Goal: Task Accomplishment & Management: Use online tool/utility

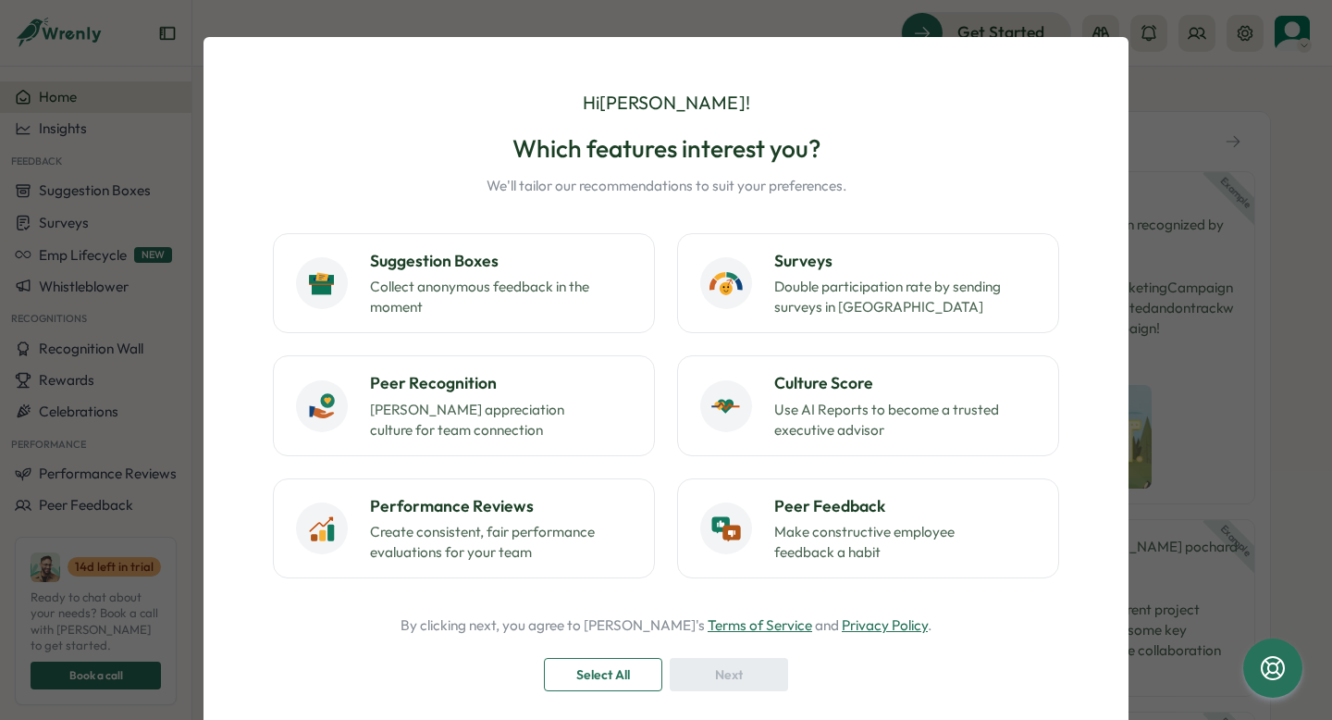
click at [1207, 185] on div "Hi Amy ! Which features interest you? We'll tailor our recommendations to suit …" at bounding box center [666, 360] width 1332 height 720
click at [1172, 115] on div "Hi Amy ! Which features interest you? We'll tailor our recommendations to suit …" at bounding box center [666, 360] width 1332 height 720
click at [593, 683] on span "Select All" at bounding box center [603, 674] width 54 height 31
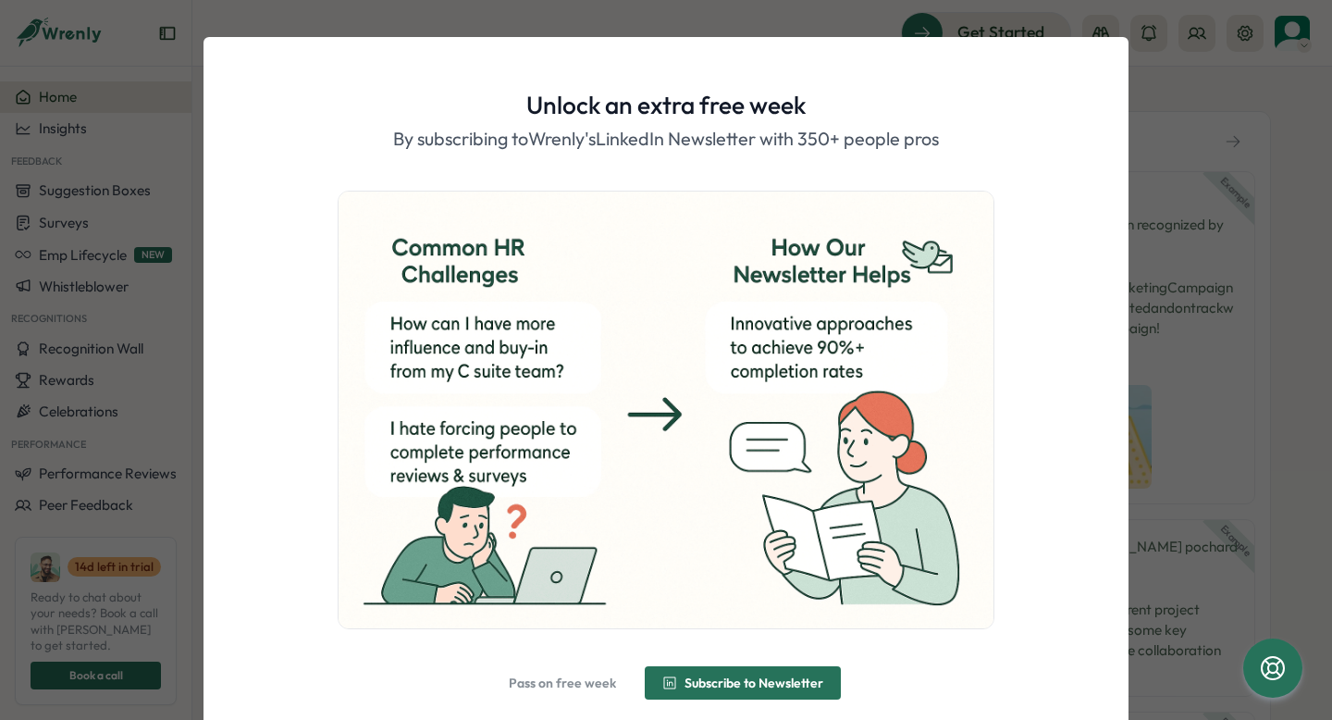
click at [573, 676] on span "Pass on free week" at bounding box center [562, 682] width 107 height 13
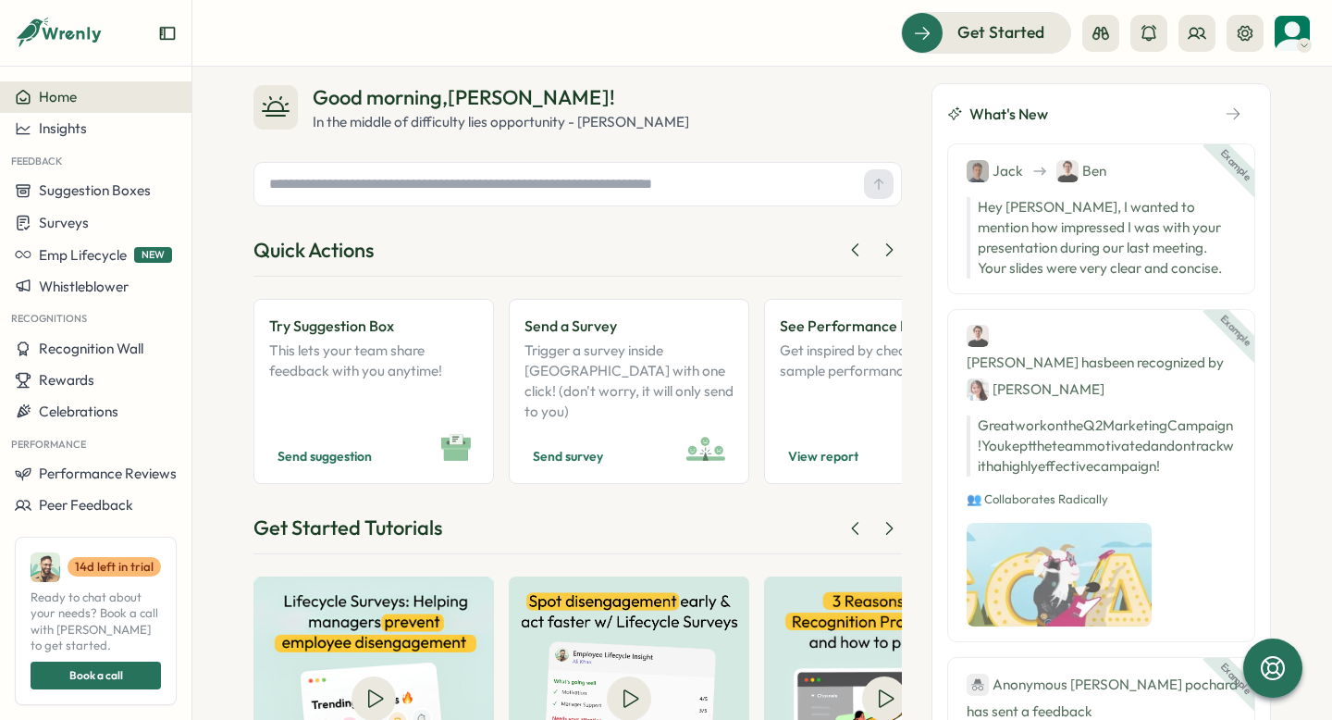
scroll to position [152, 0]
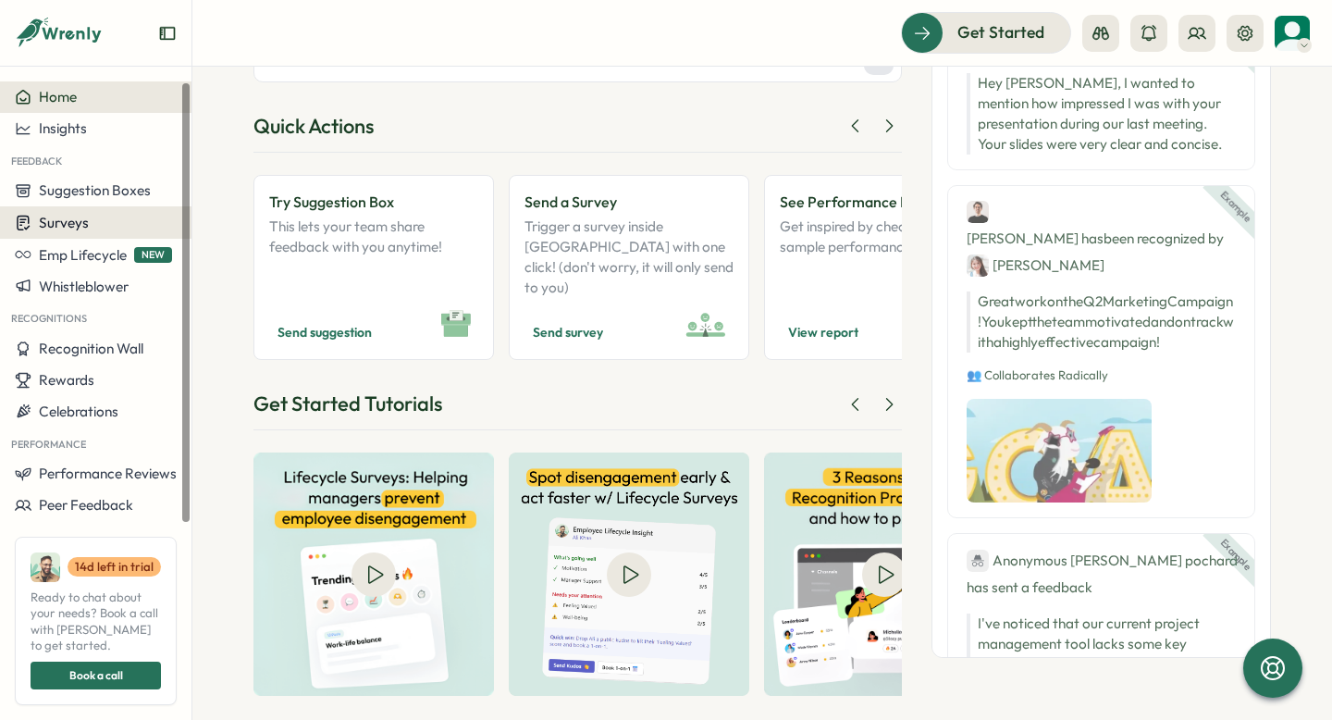
click at [92, 219] on div "Surveys" at bounding box center [96, 223] width 162 height 18
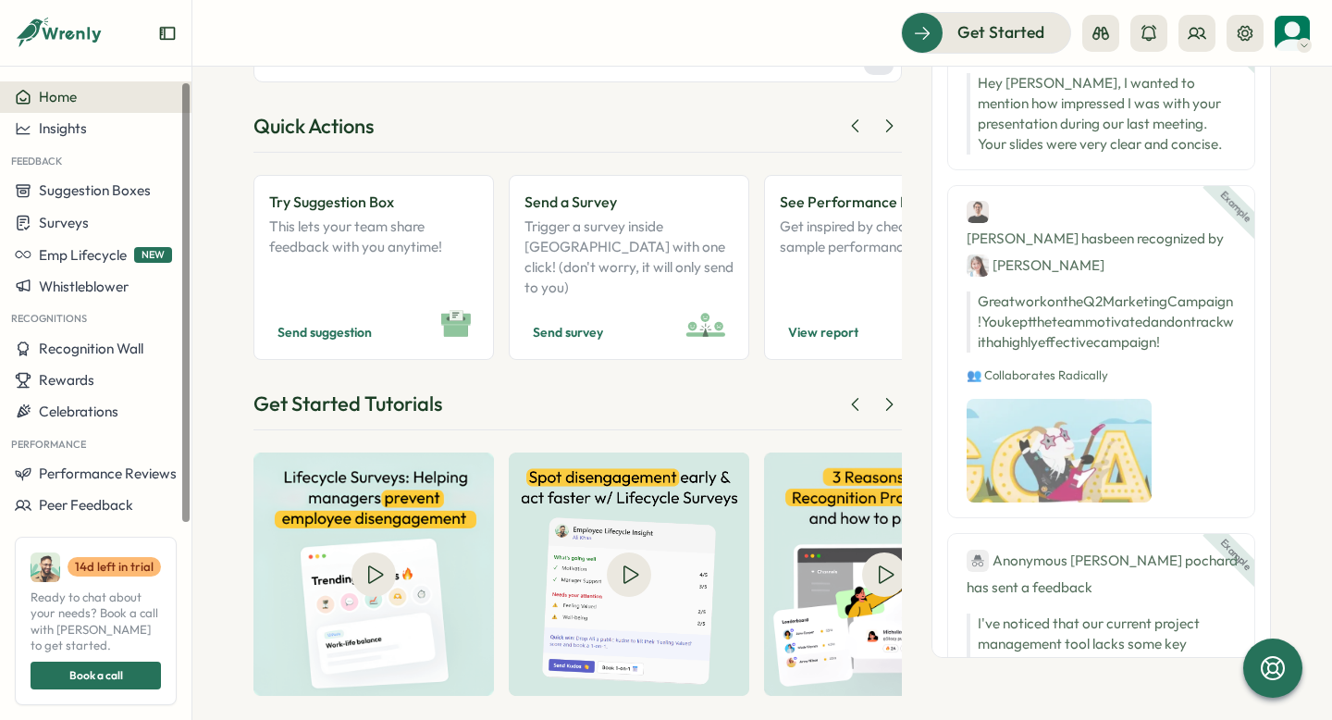
click at [452, 78] on div at bounding box center [577, 60] width 648 height 44
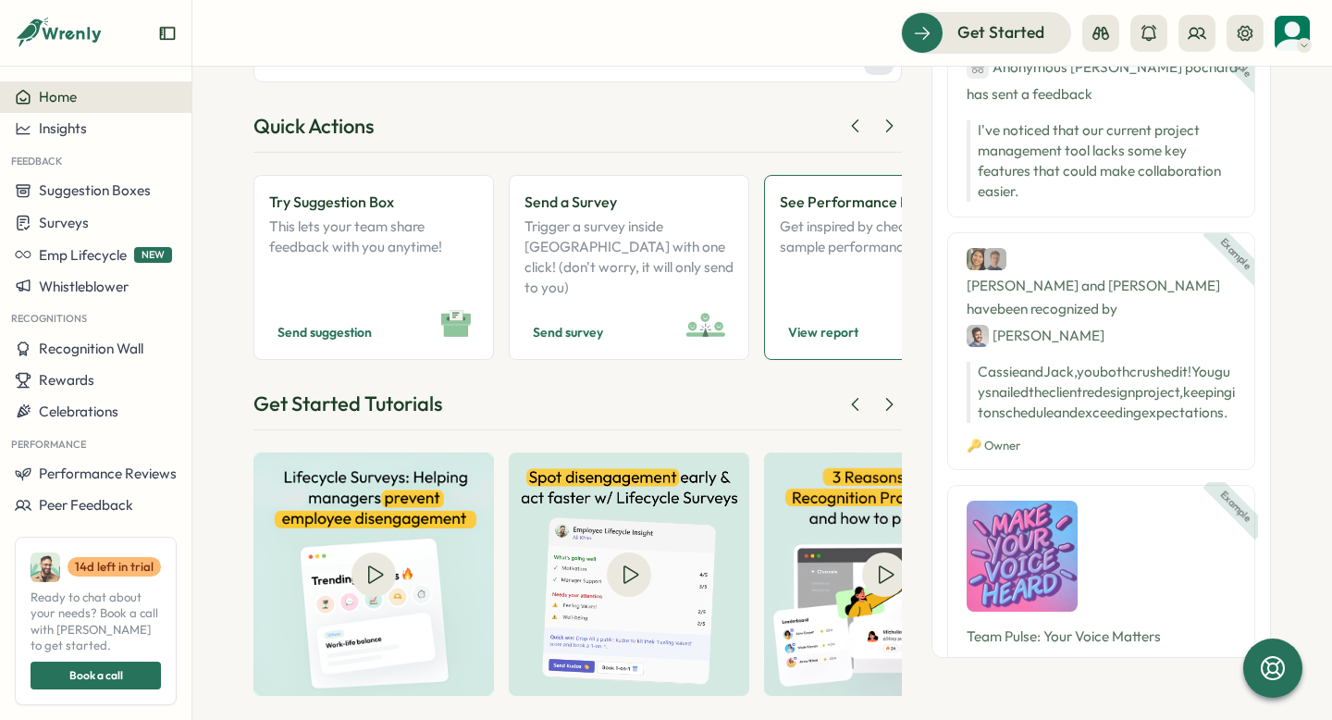
scroll to position [0, 0]
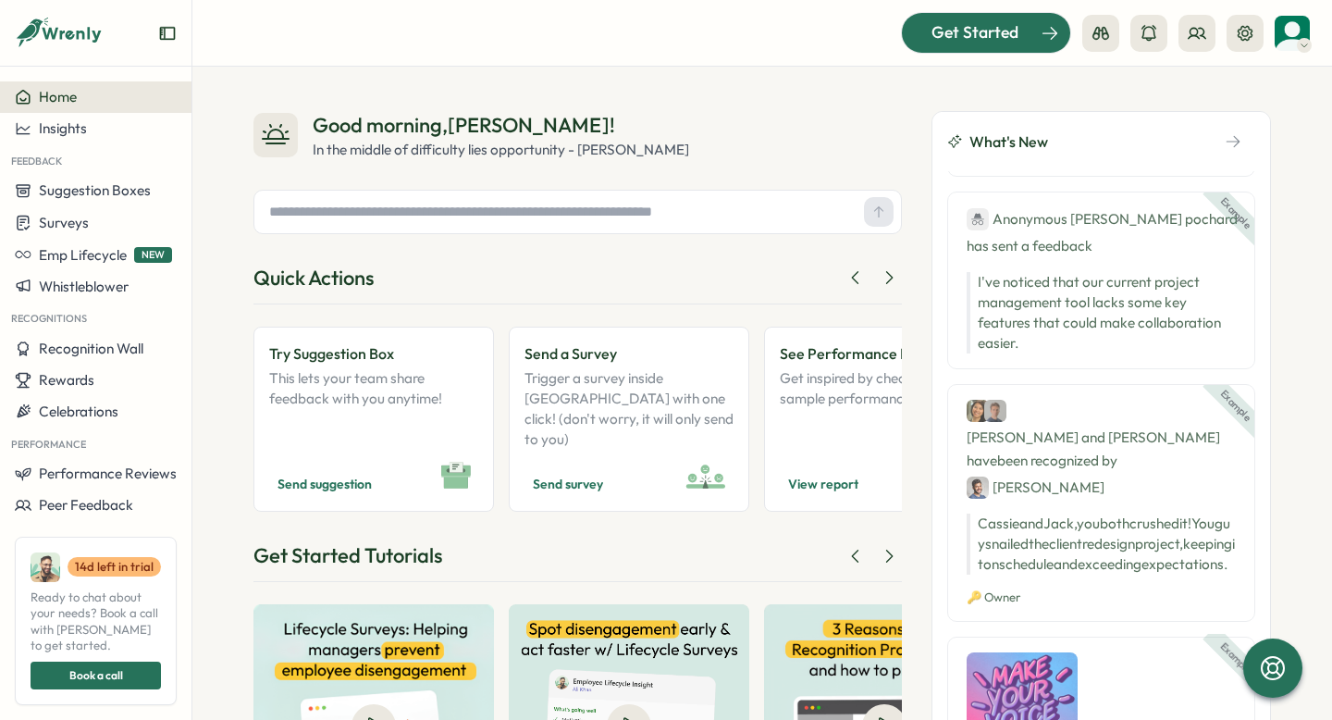
click at [996, 44] on span "Get Started" at bounding box center [974, 32] width 87 height 24
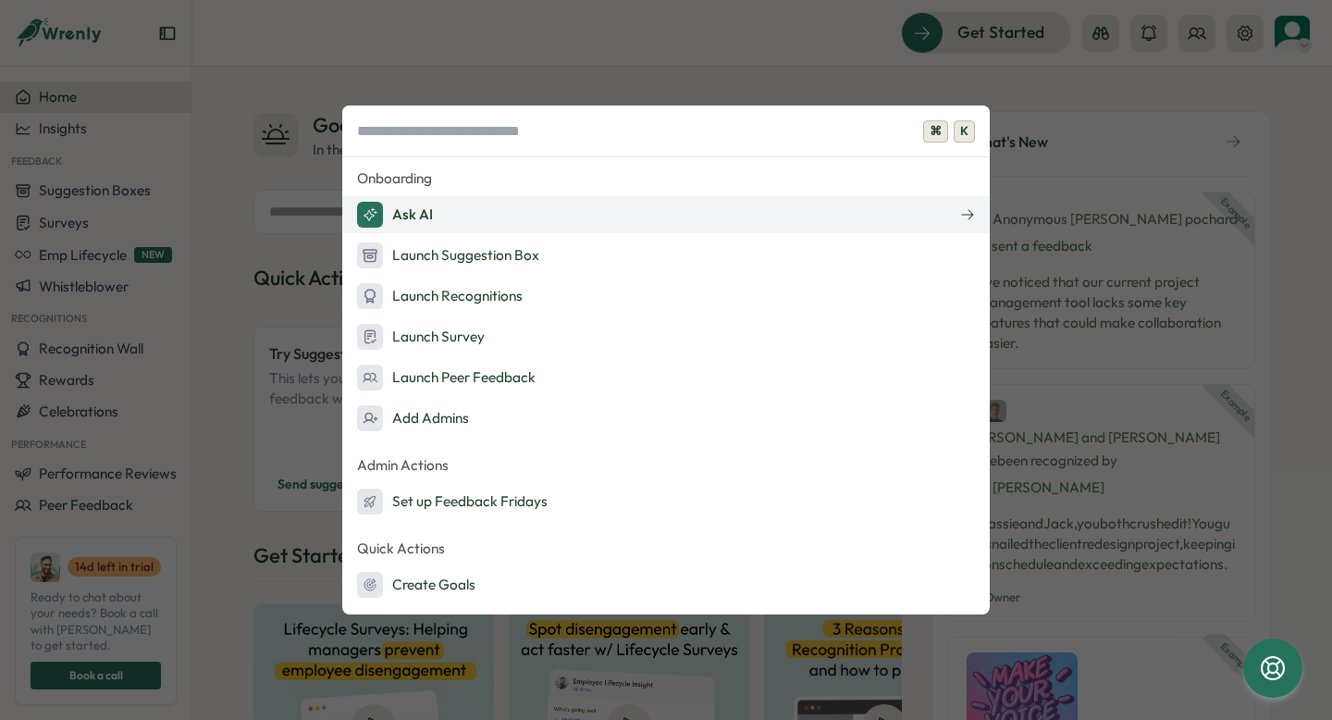
click at [457, 221] on button "Ask AI" at bounding box center [665, 214] width 647 height 37
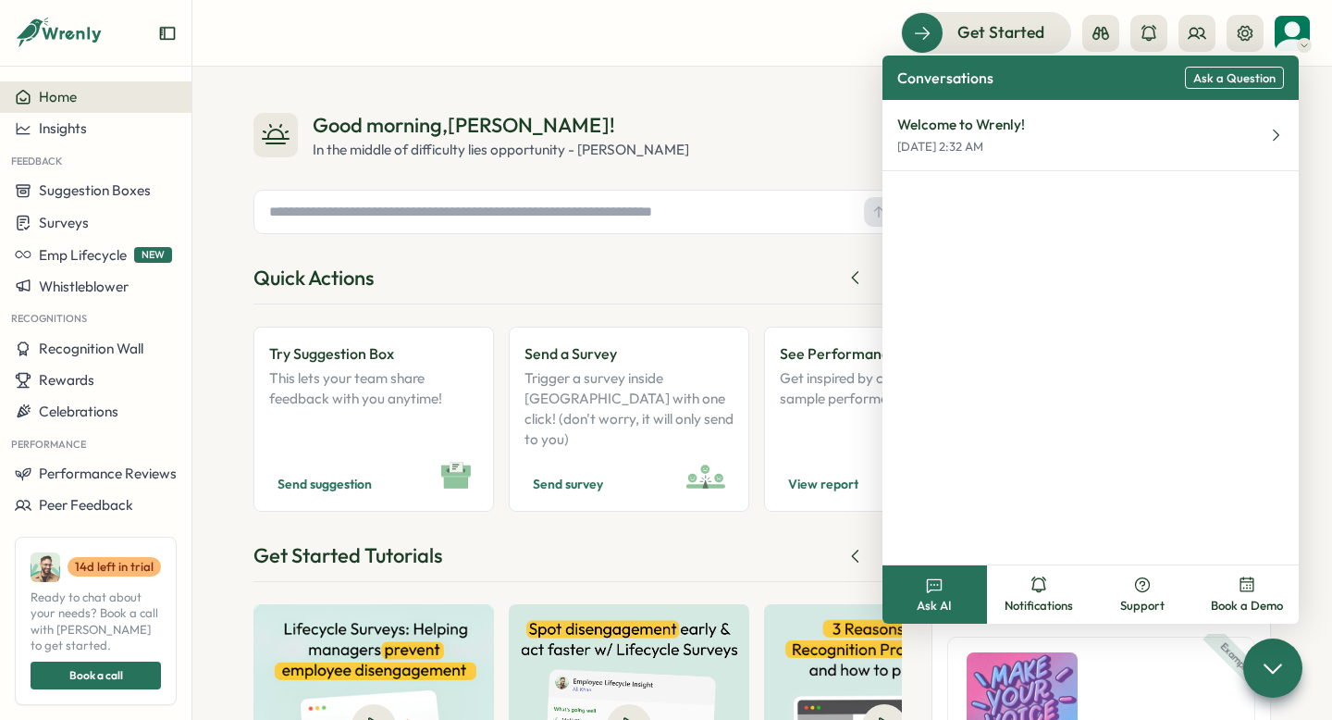
click at [941, 596] on button "Ask AI" at bounding box center [934, 594] width 105 height 58
click at [1185, 124] on button "Welcome to Wrenly! Sep 19, 2:32 AM" at bounding box center [1090, 135] width 416 height 71
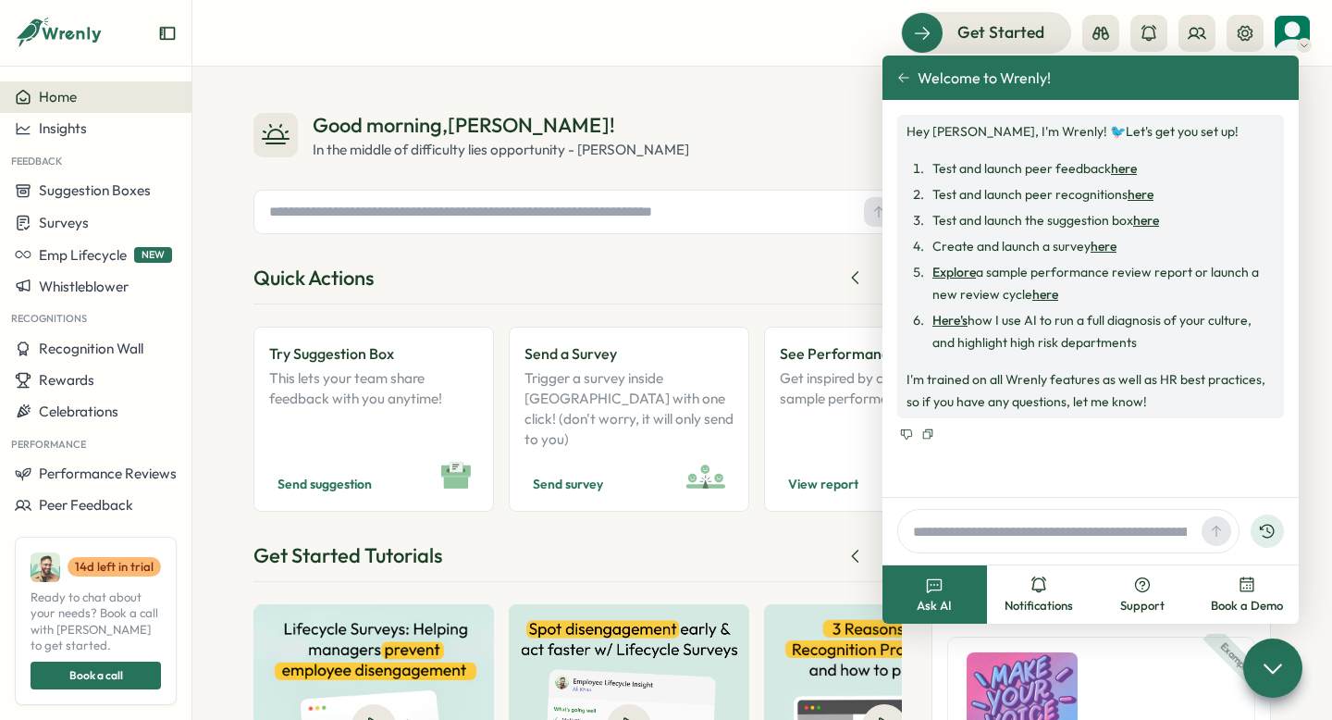
click at [924, 579] on button "Ask AI" at bounding box center [934, 594] width 105 height 58
click at [1028, 595] on button "Notifications" at bounding box center [1039, 594] width 105 height 58
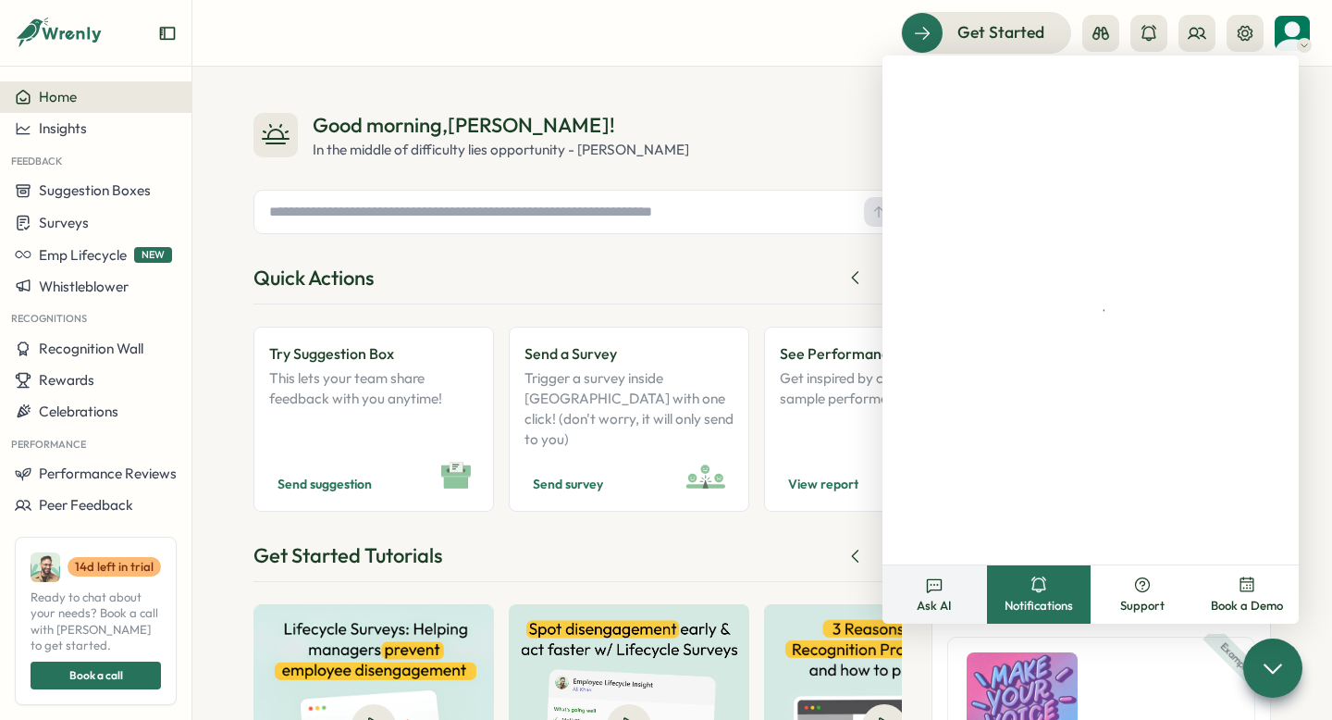
click at [943, 593] on button "Ask AI" at bounding box center [934, 594] width 105 height 58
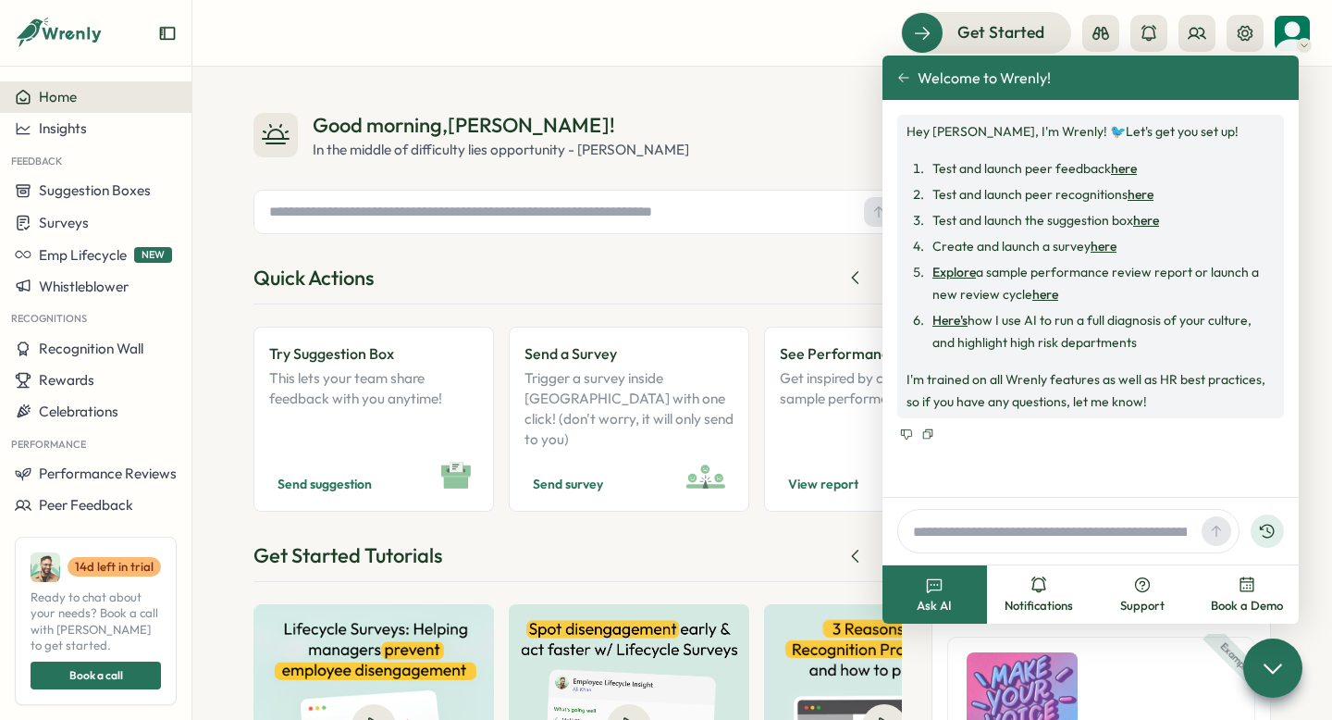
click at [907, 81] on icon at bounding box center [903, 77] width 13 height 13
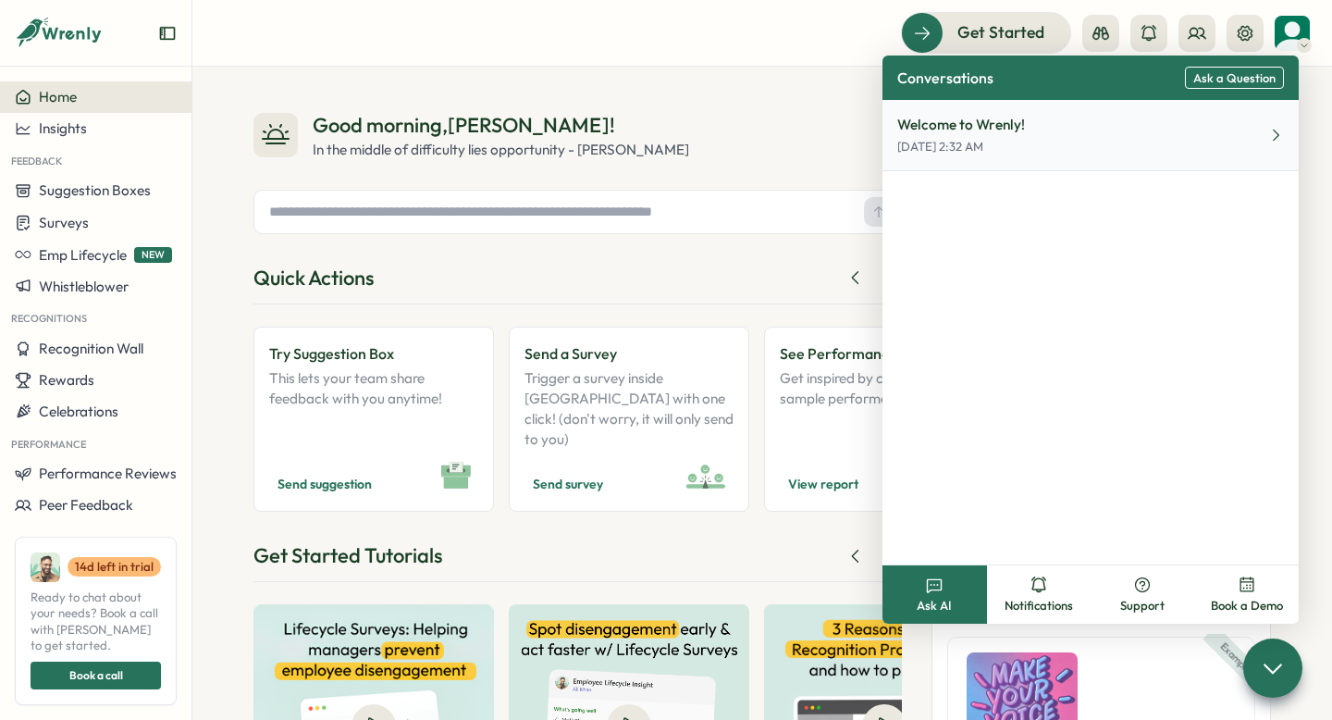
click at [1050, 134] on button "Welcome to Wrenly! Sep 19, 2:32 AM" at bounding box center [1090, 135] width 416 height 71
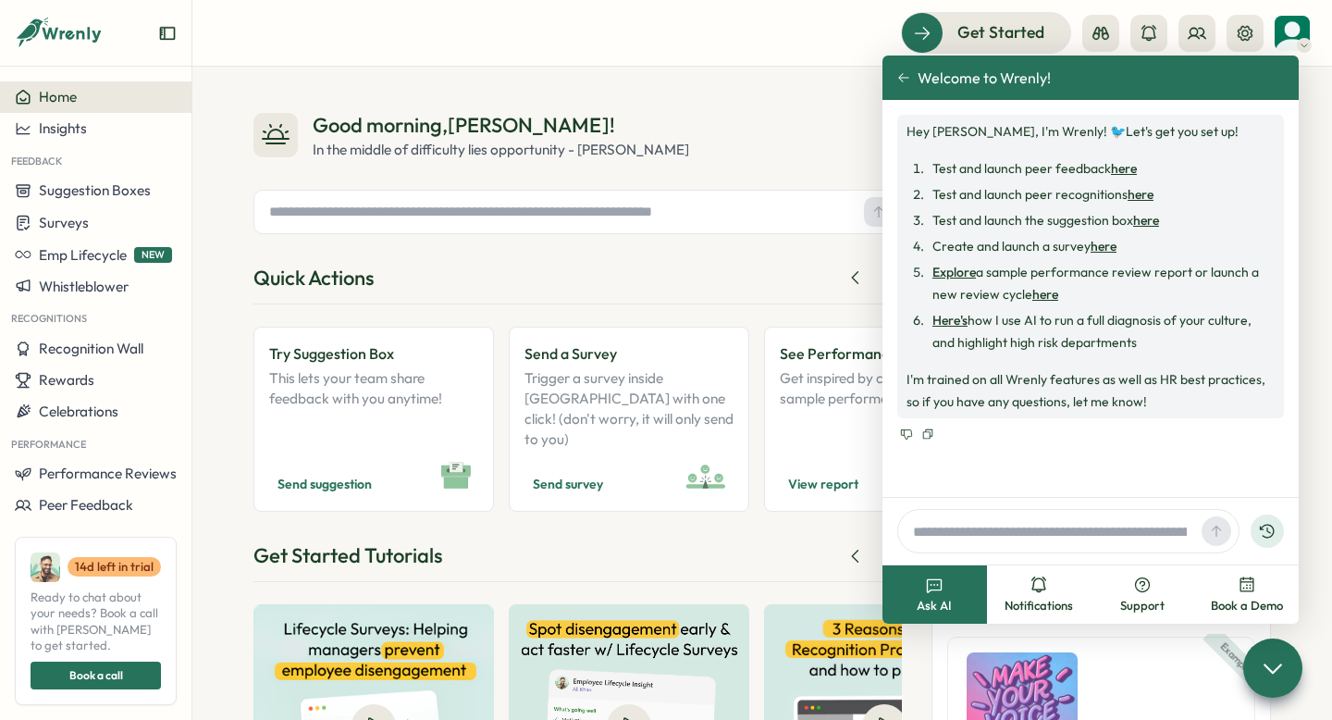
click at [896, 87] on div "Welcome to Wrenly!" at bounding box center [1090, 77] width 416 height 44
click at [897, 83] on icon at bounding box center [903, 77] width 13 height 13
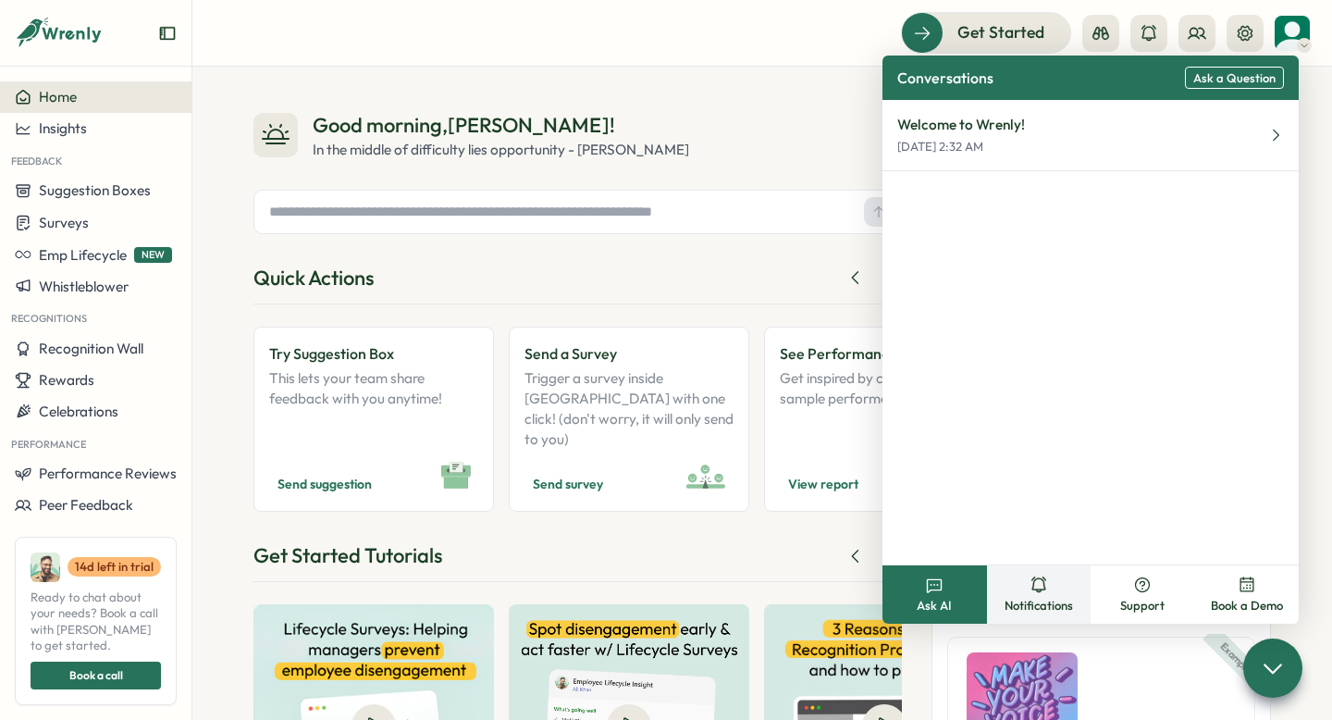
click at [1049, 589] on button "Notifications" at bounding box center [1039, 594] width 105 height 58
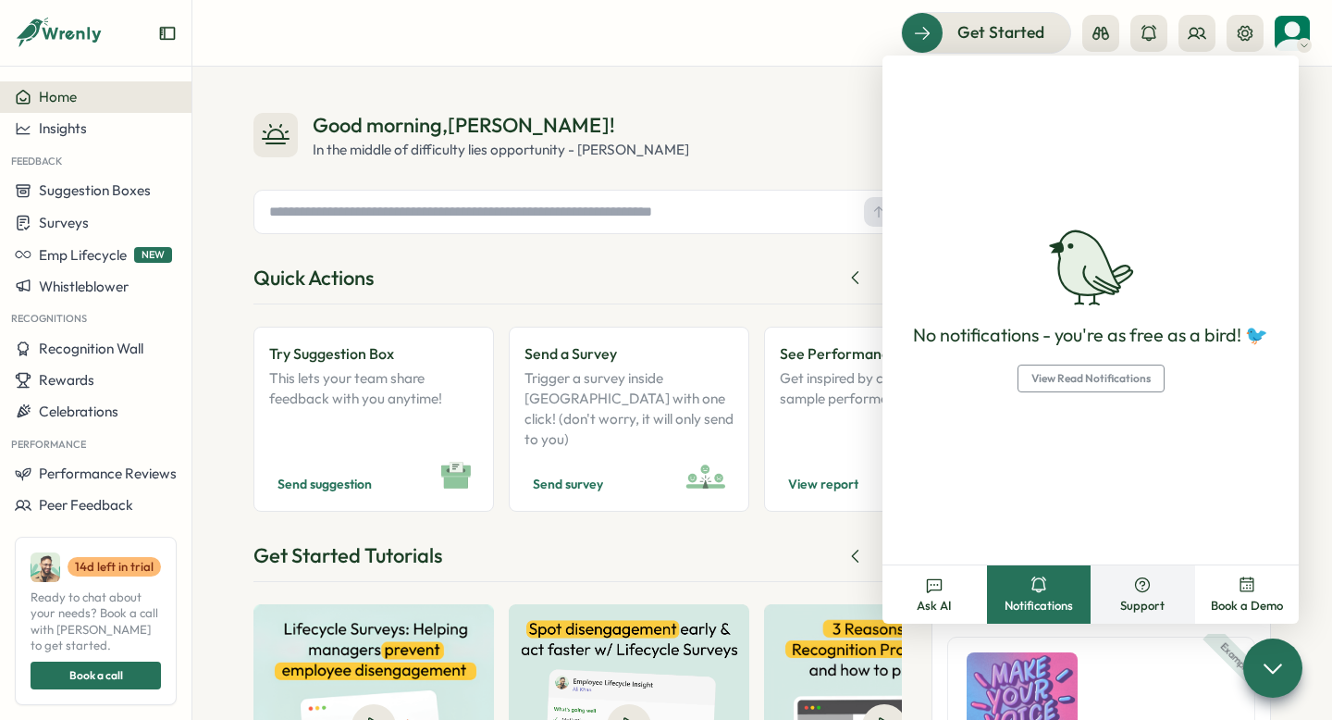
click at [1152, 596] on button "Support" at bounding box center [1142, 594] width 105 height 58
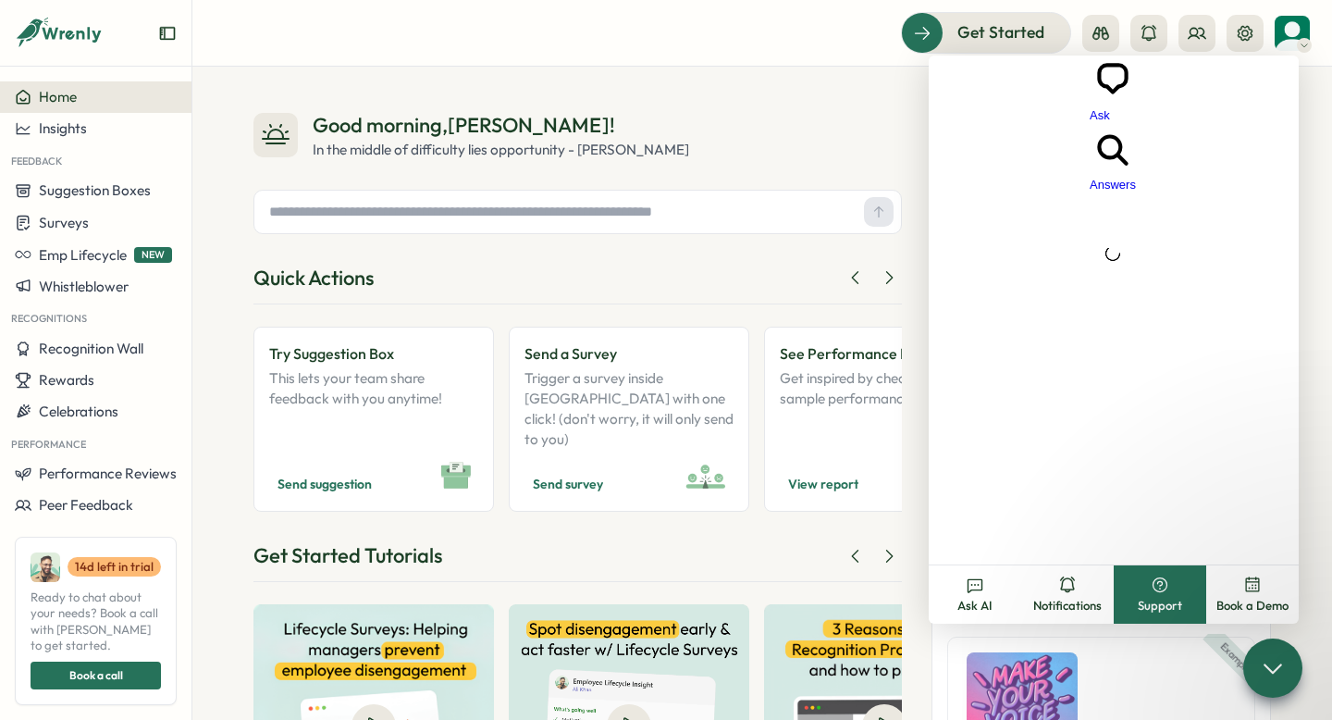
click at [1238, 599] on span "Book a Demo" at bounding box center [1252, 606] width 72 height 17
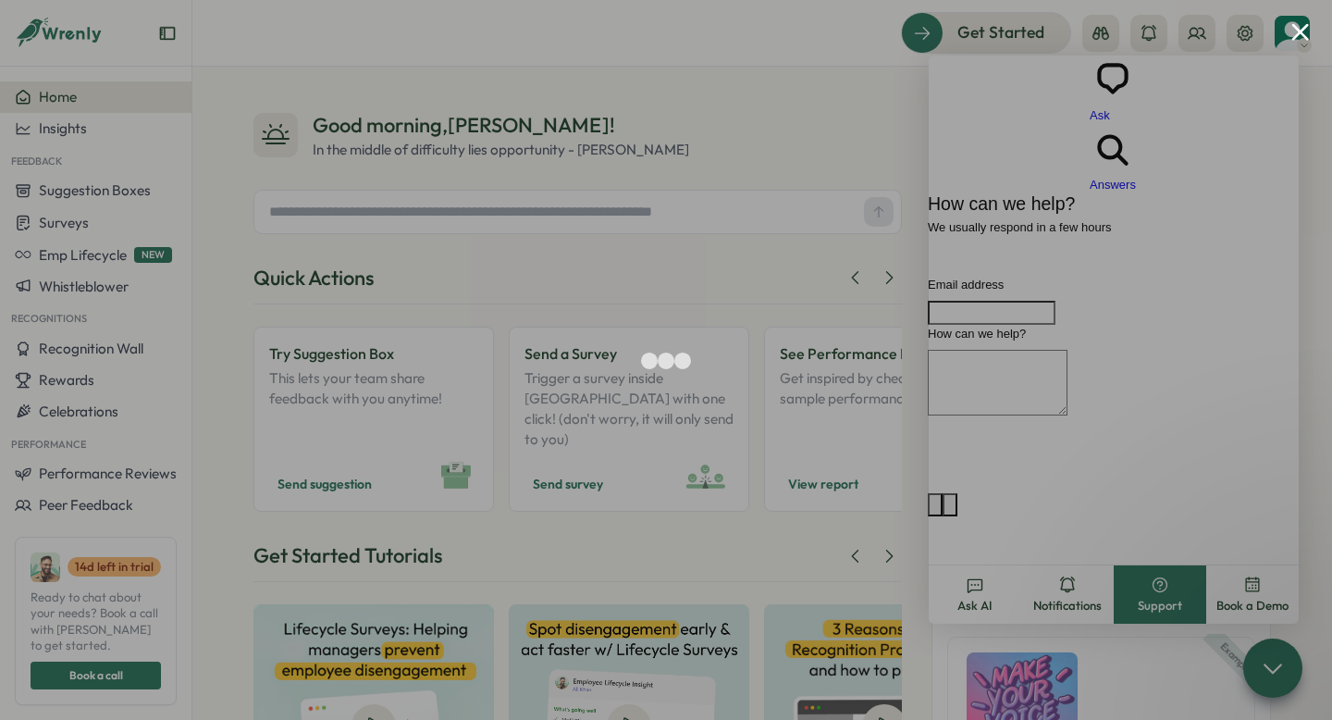
click at [1301, 30] on button "Close modal" at bounding box center [1300, 32] width 18 height 18
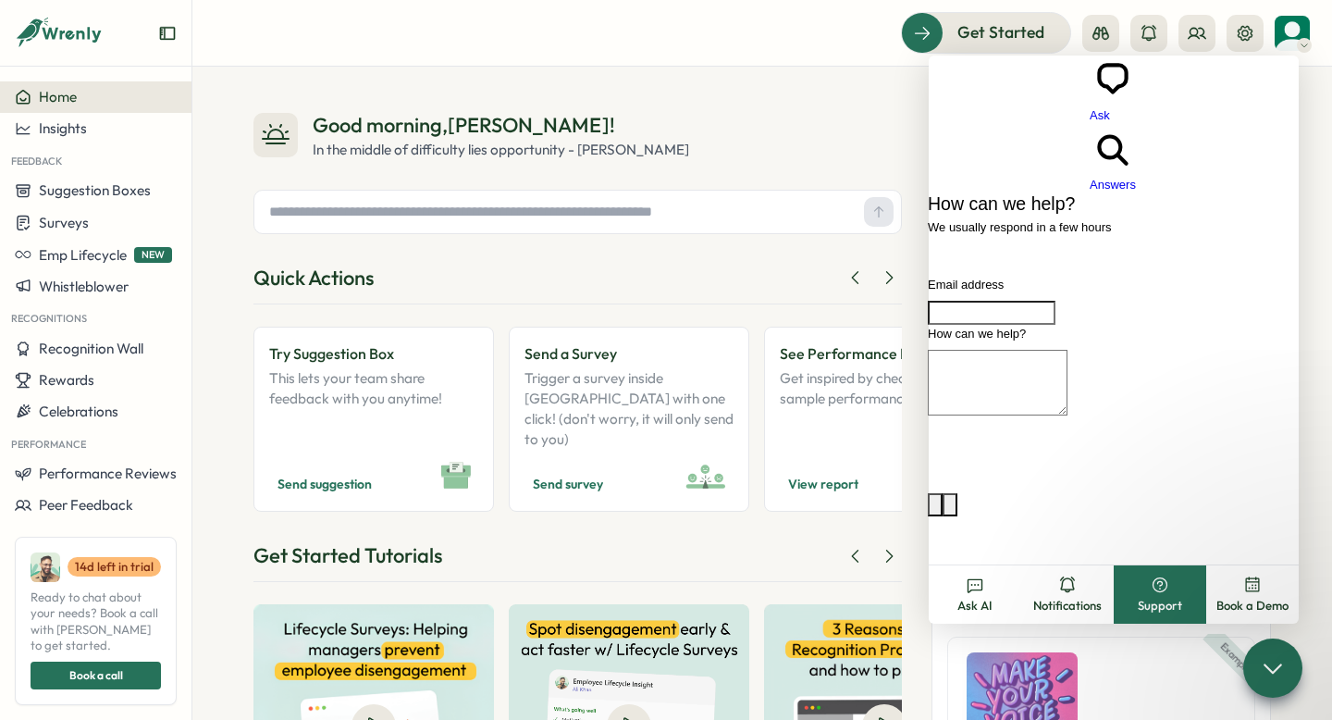
click at [1310, 31] on header "Get Started" at bounding box center [762, 33] width 1140 height 67
click at [1268, 681] on div at bounding box center [1272, 667] width 62 height 62
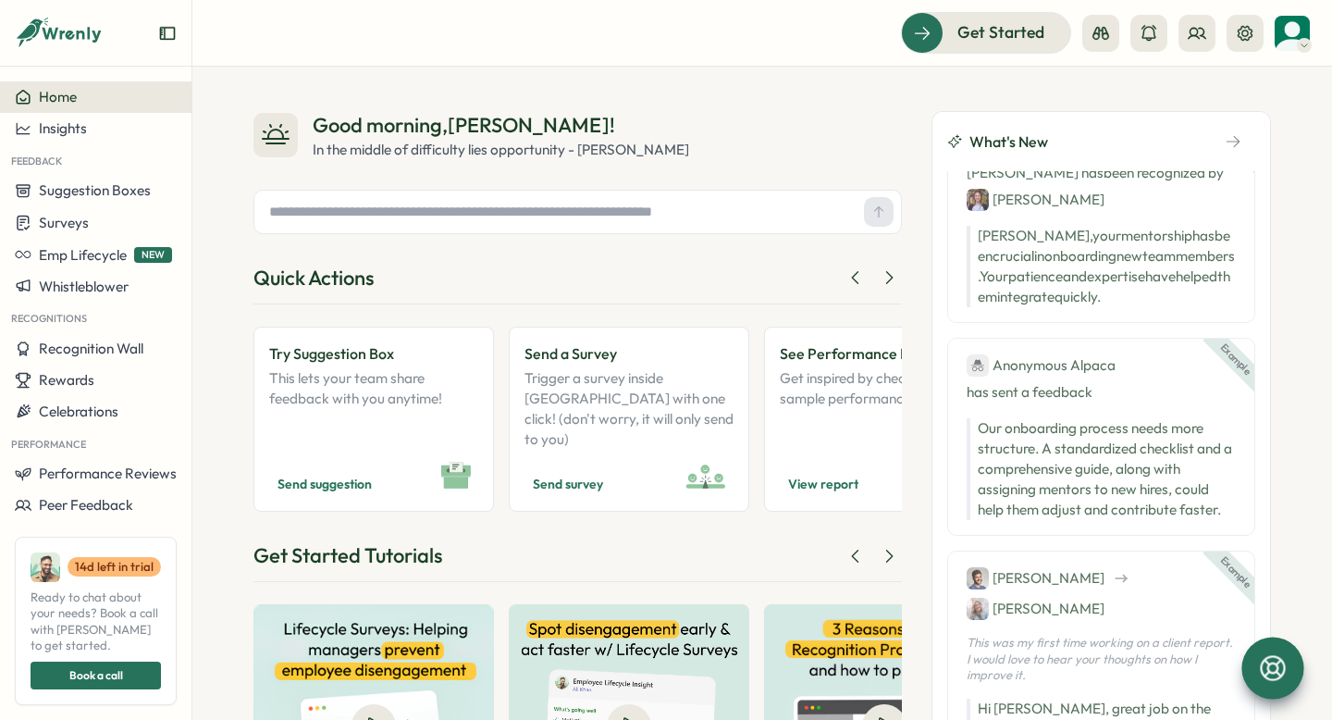
scroll to position [152, 0]
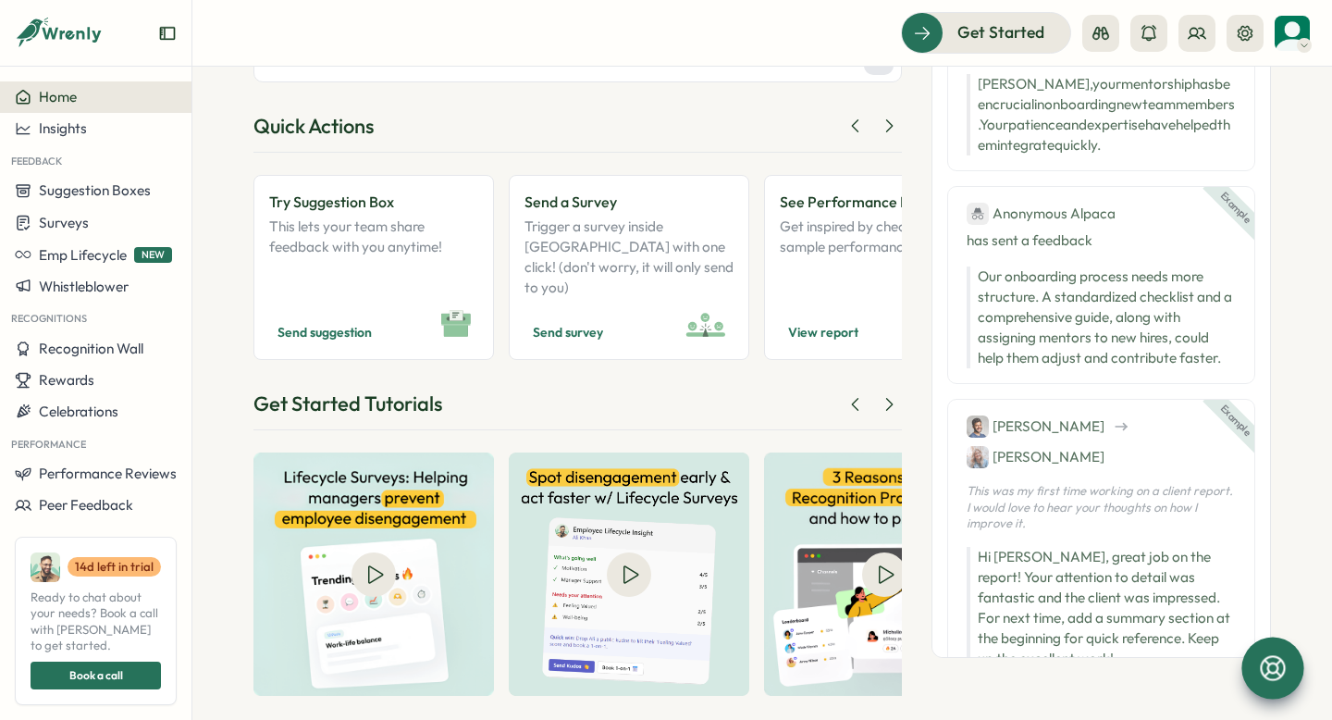
click at [1284, 671] on icon at bounding box center [1272, 667] width 25 height 25
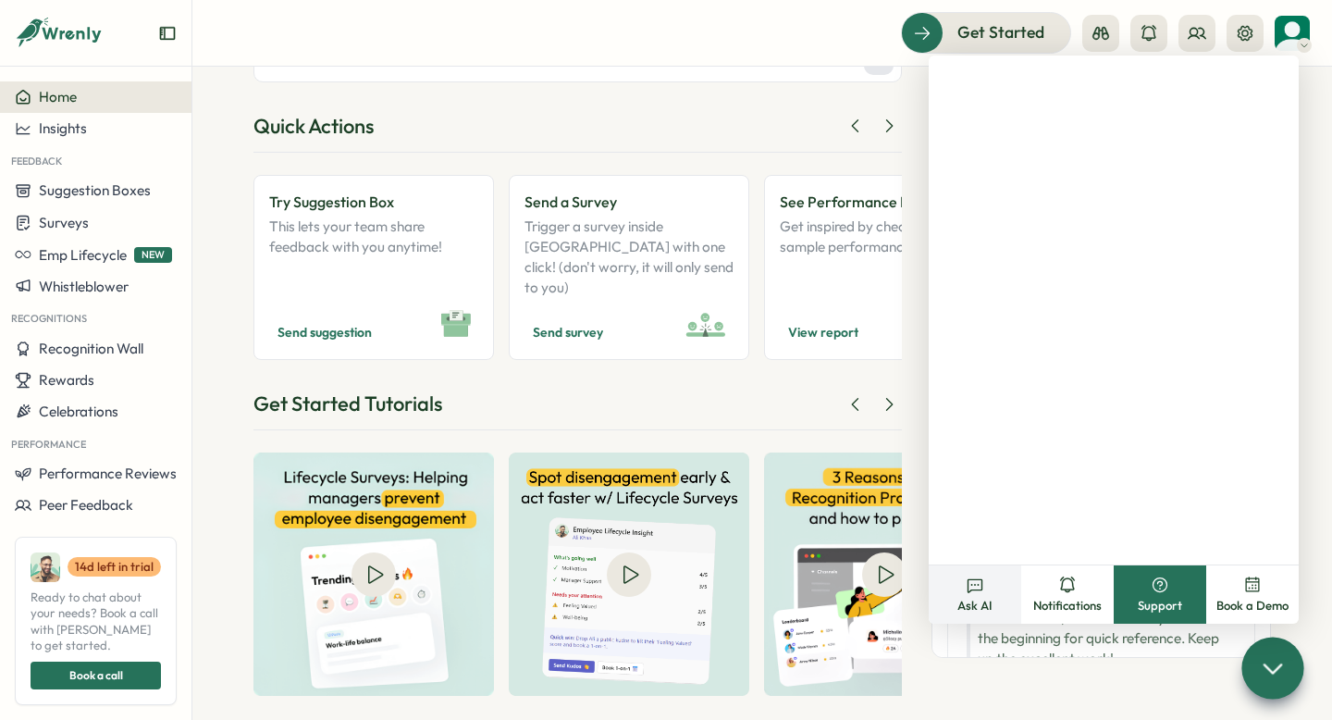
click at [963, 600] on span "Ask AI" at bounding box center [974, 606] width 35 height 17
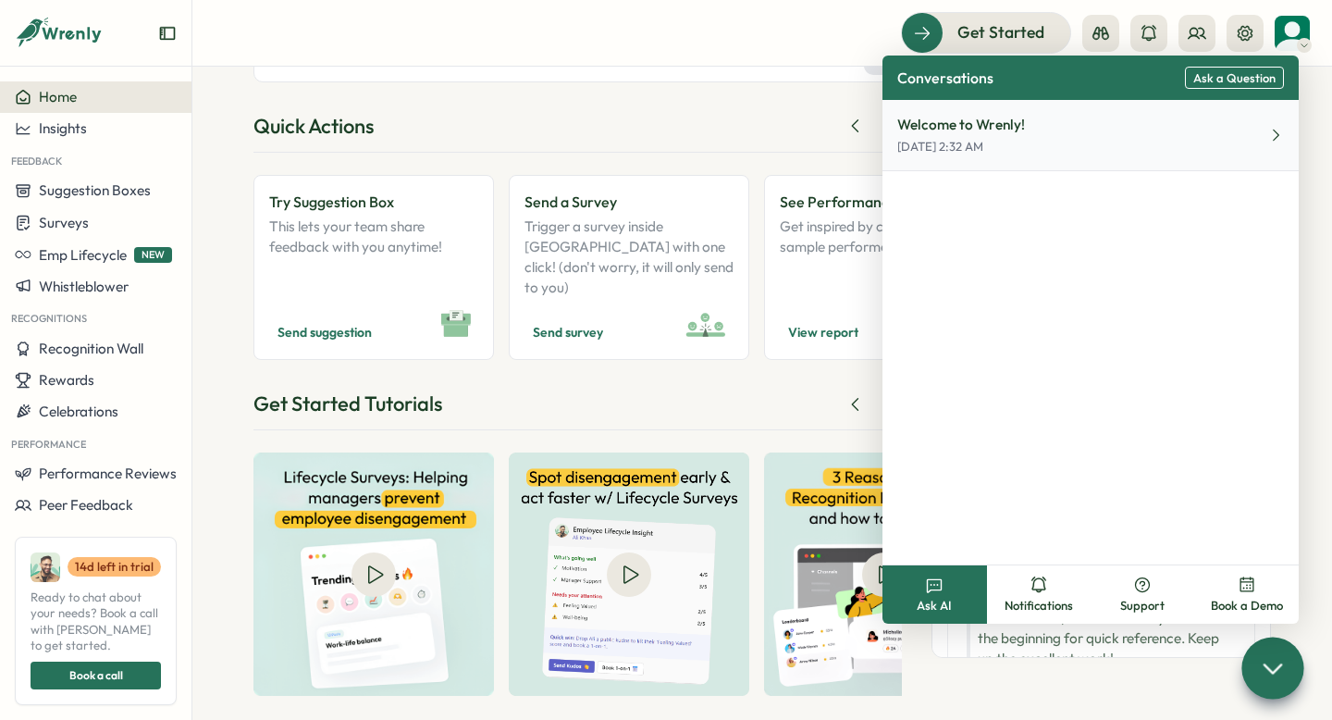
click at [1181, 131] on button "Welcome to Wrenly! Sep 19, 2:32 AM" at bounding box center [1090, 135] width 416 height 71
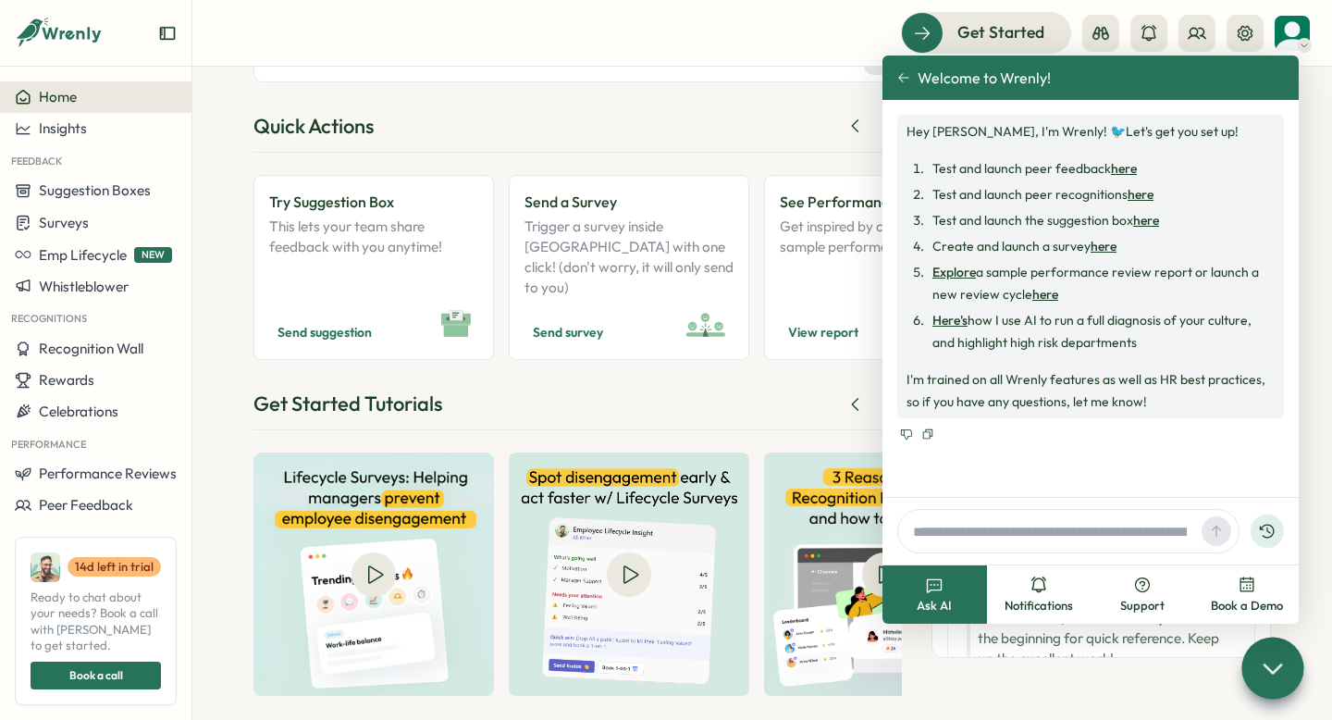
click at [1105, 250] on link "here" at bounding box center [1103, 246] width 26 height 17
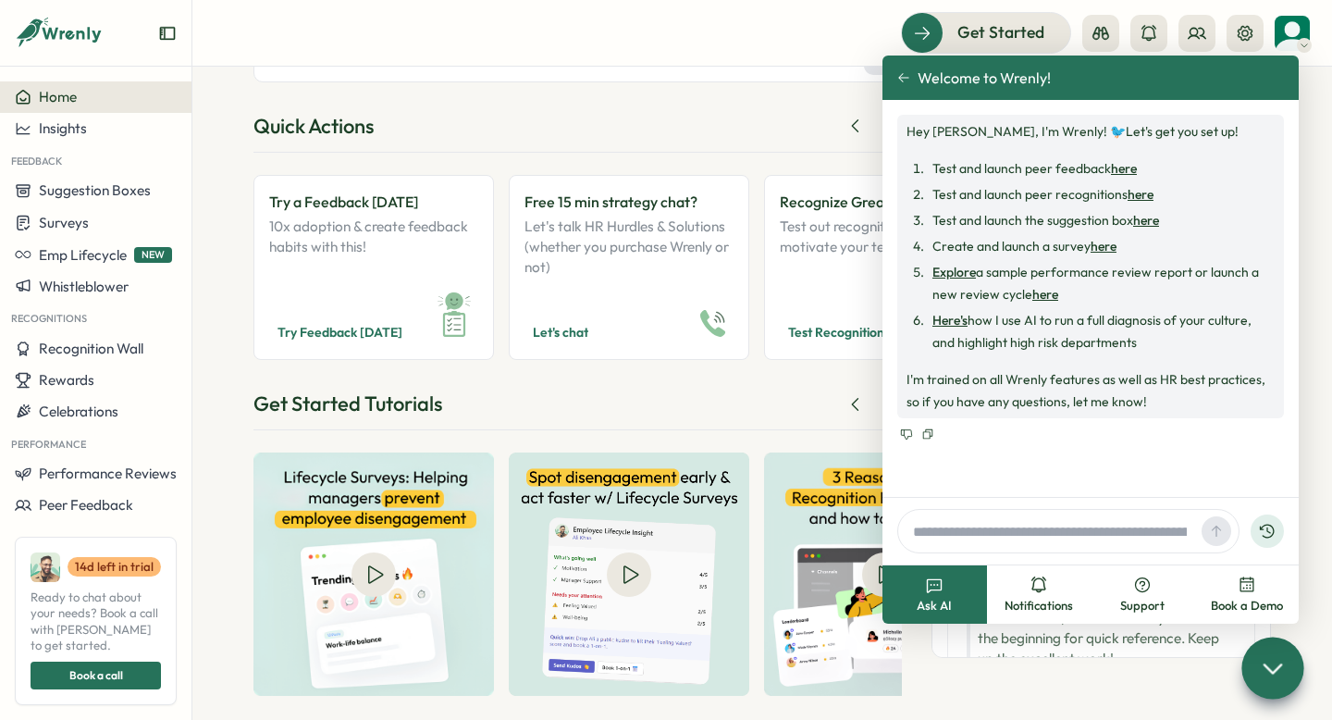
click at [570, 355] on div "Good morning , Amy ! In the middle of difficulty lies opportunity - Albert Eins…" at bounding box center [577, 327] width 648 height 736
click at [1283, 667] on icon at bounding box center [1272, 667] width 27 height 27
